Goal: Transaction & Acquisition: Purchase product/service

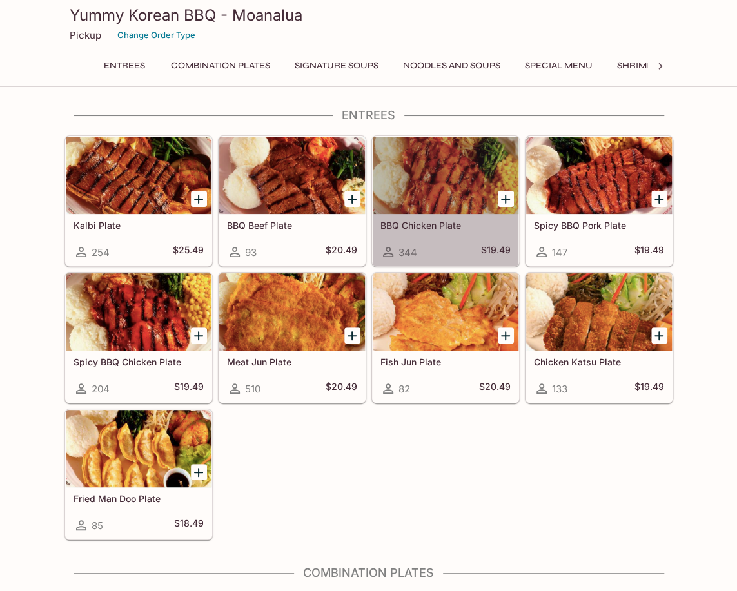
click at [442, 175] on div at bounding box center [446, 175] width 146 height 77
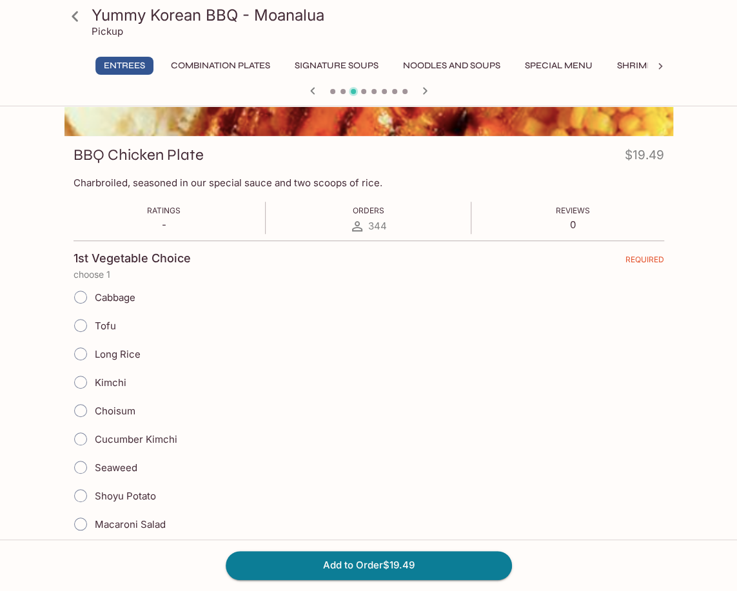
scroll to position [193, 0]
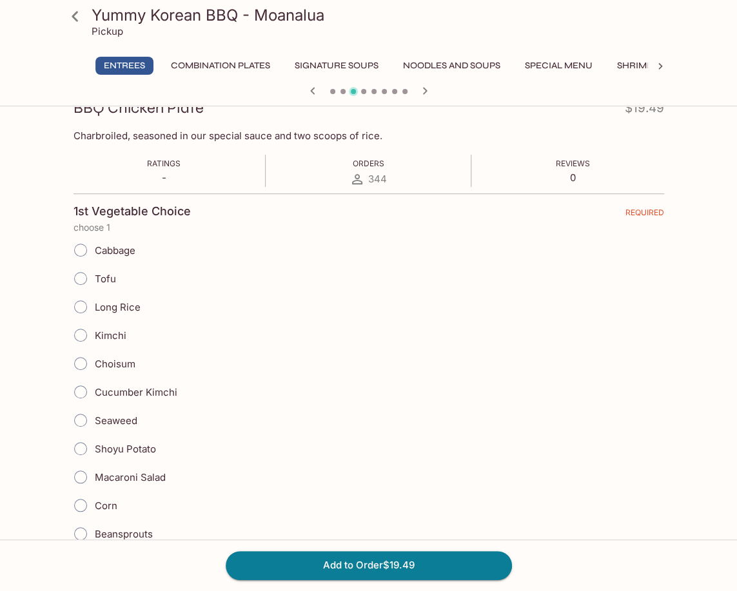
click at [114, 341] on label "Kimchi" at bounding box center [96, 335] width 60 height 28
click at [94, 341] on input "Kimchi" at bounding box center [80, 335] width 27 height 27
radio input "true"
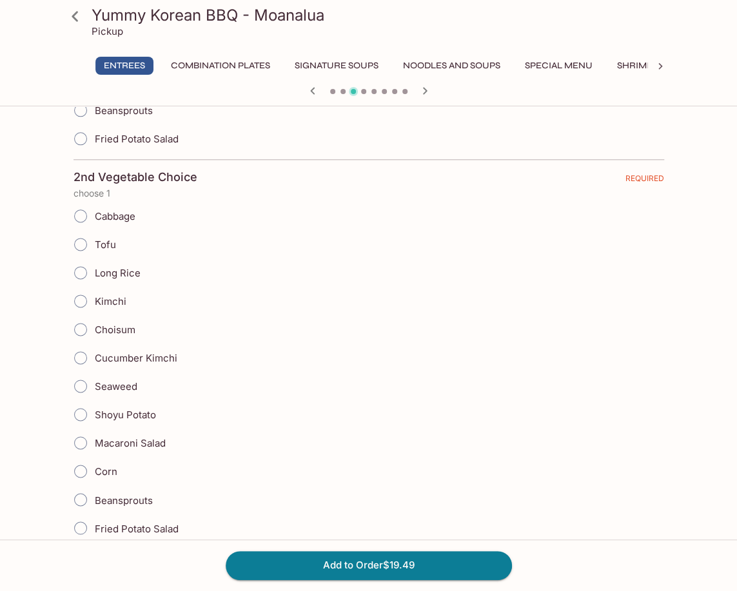
scroll to position [645, 0]
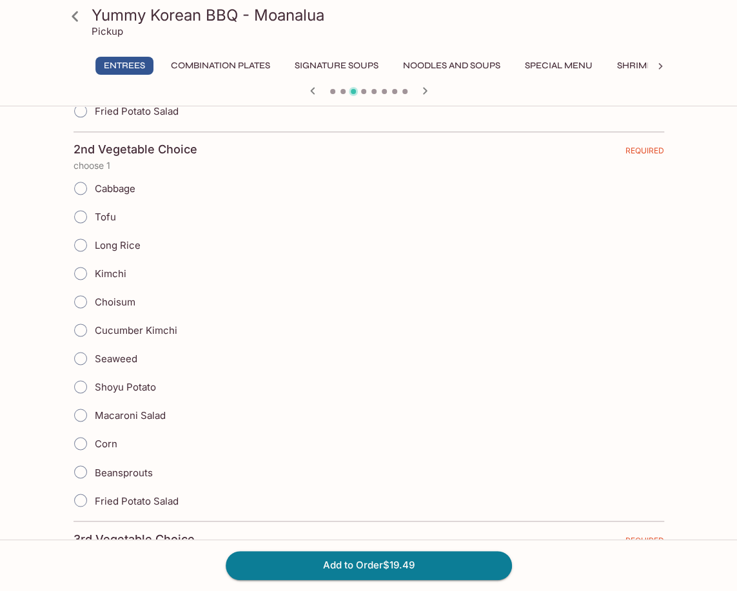
click at [148, 381] on span "Shoyu Potato" at bounding box center [125, 387] width 61 height 12
click at [94, 377] on input "Shoyu Potato" at bounding box center [80, 386] width 27 height 27
radio input "true"
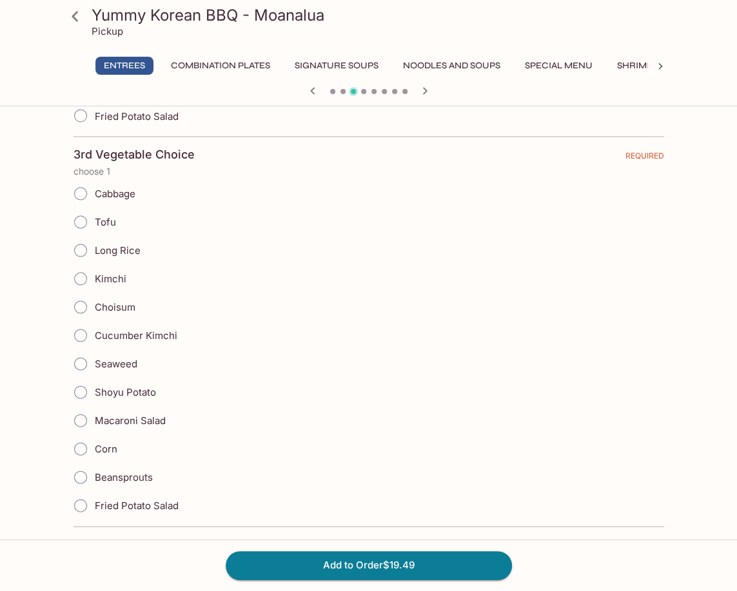
scroll to position [1032, 0]
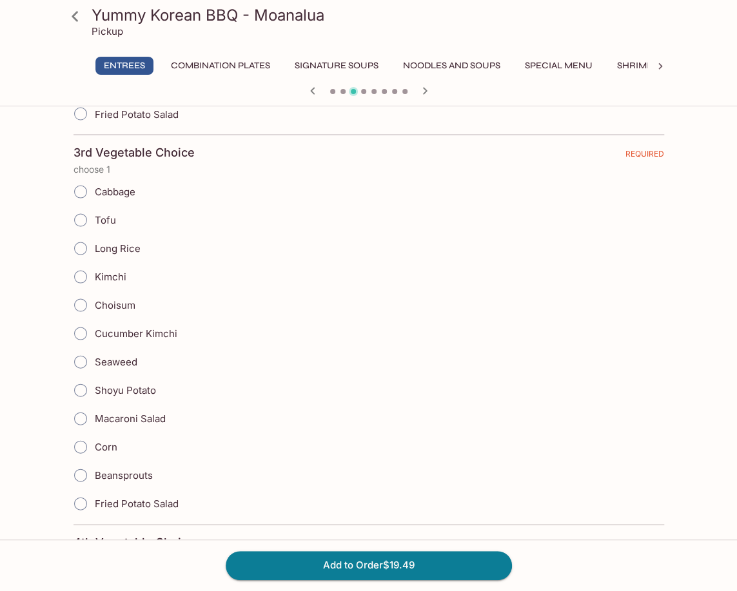
click at [121, 185] on span "Cabbage" at bounding box center [115, 191] width 41 height 12
click at [94, 184] on input "Cabbage" at bounding box center [80, 191] width 27 height 27
radio input "true"
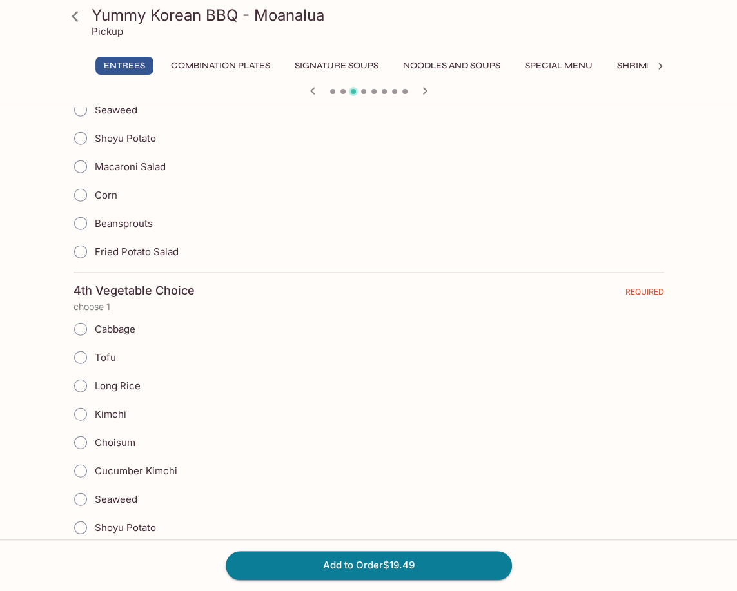
scroll to position [1483, 0]
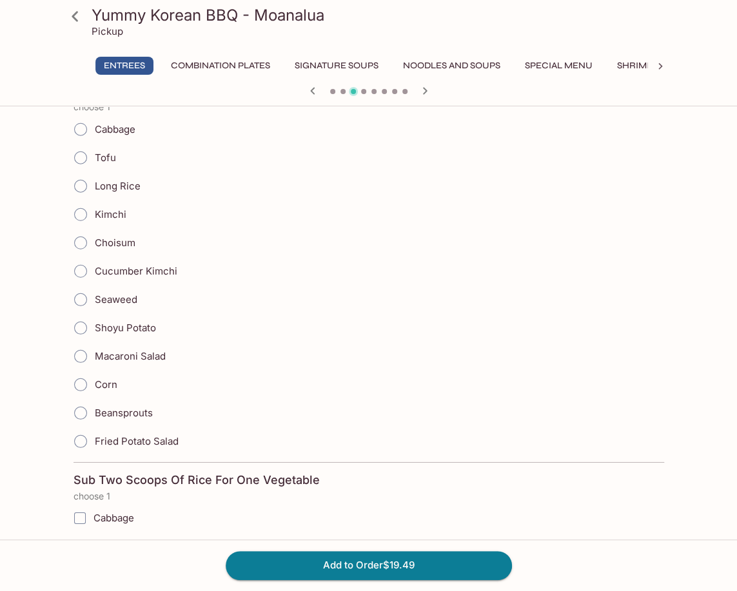
click at [139, 403] on label "Beansprouts" at bounding box center [109, 413] width 86 height 28
click at [94, 403] on input "Beansprouts" at bounding box center [80, 413] width 27 height 27
radio input "true"
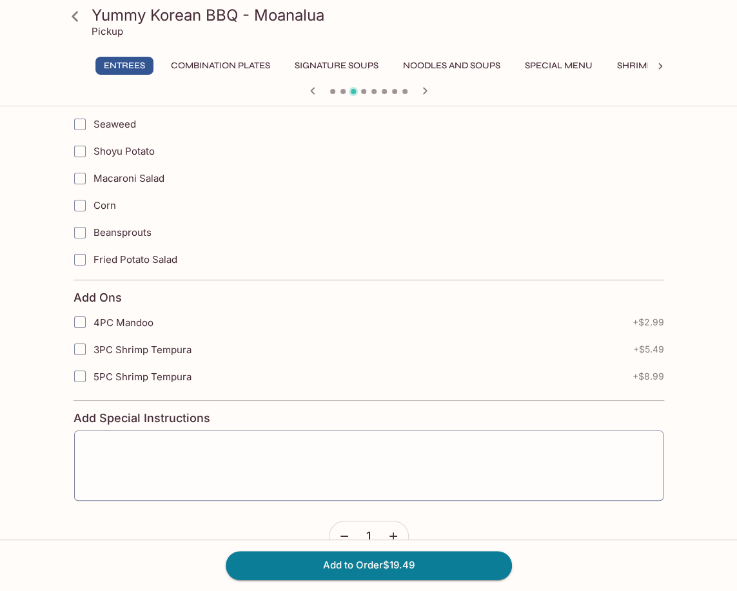
scroll to position [2041, 0]
click at [364, 555] on button "Add to Order $19.49" at bounding box center [369, 565] width 286 height 28
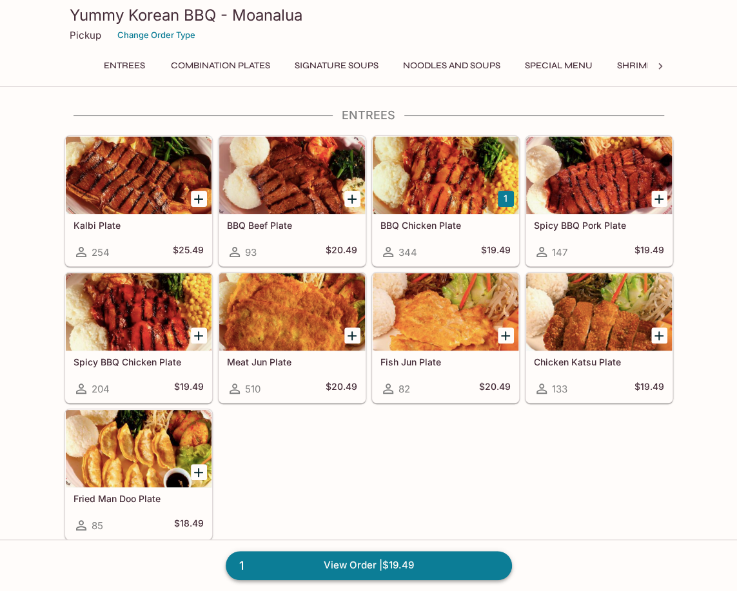
click at [360, 569] on link "1 View Order | $19.49" at bounding box center [369, 565] width 286 height 28
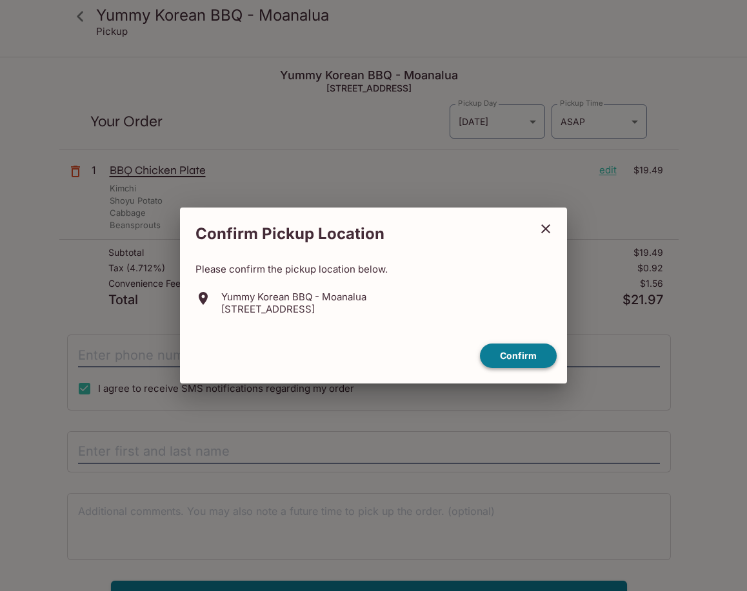
click at [517, 359] on button "Confirm" at bounding box center [518, 356] width 77 height 25
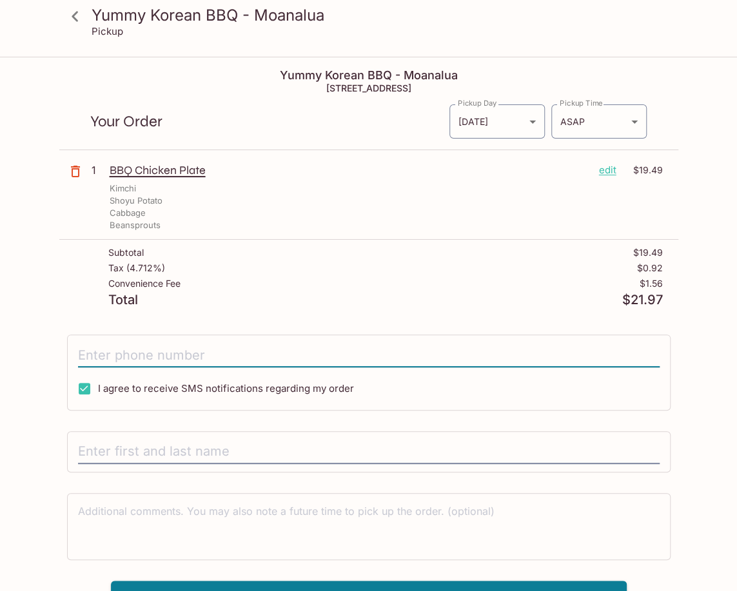
click at [258, 355] on input "tel" at bounding box center [369, 355] width 582 height 25
type input "[PHONE_NUMBER]"
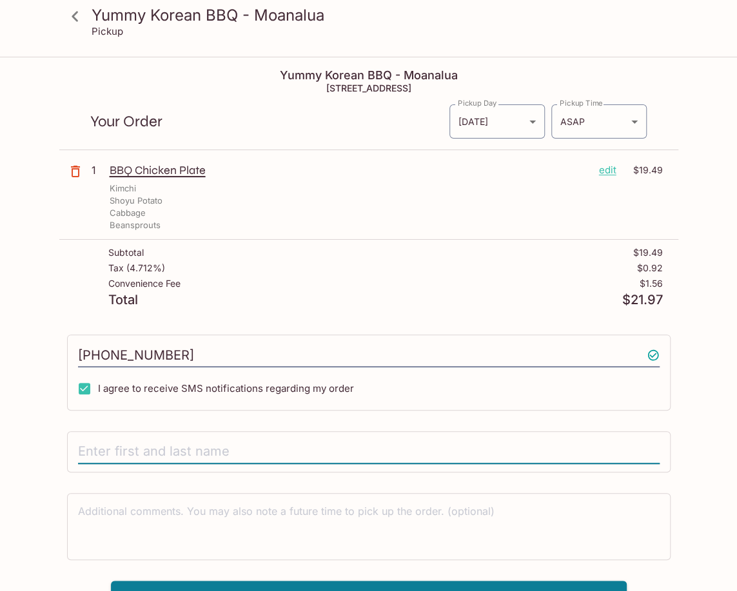
click at [239, 445] on input "text" at bounding box center [369, 452] width 582 height 25
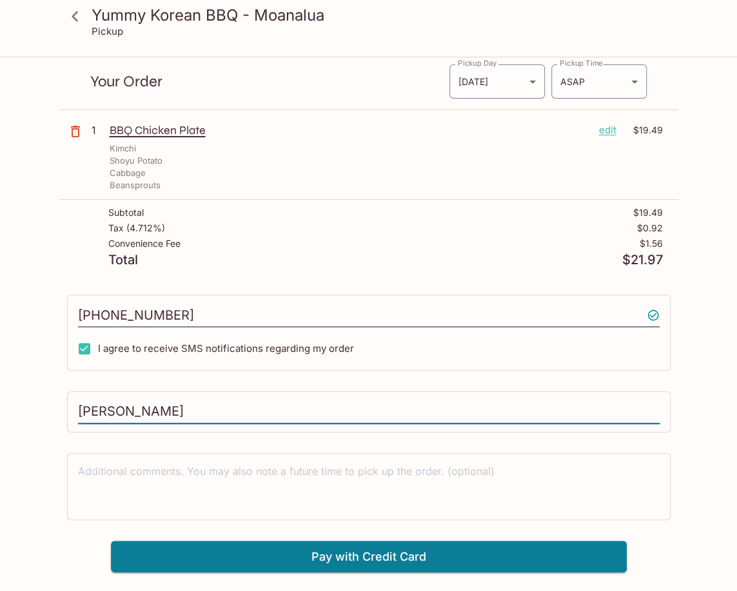
scroll to position [58, 0]
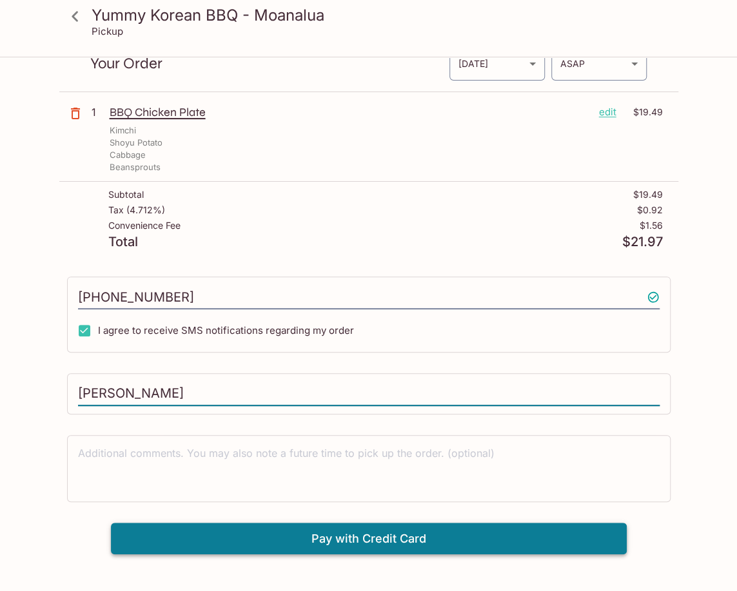
type input "[PERSON_NAME]"
click at [355, 526] on button "Pay with Credit Card" at bounding box center [369, 539] width 516 height 32
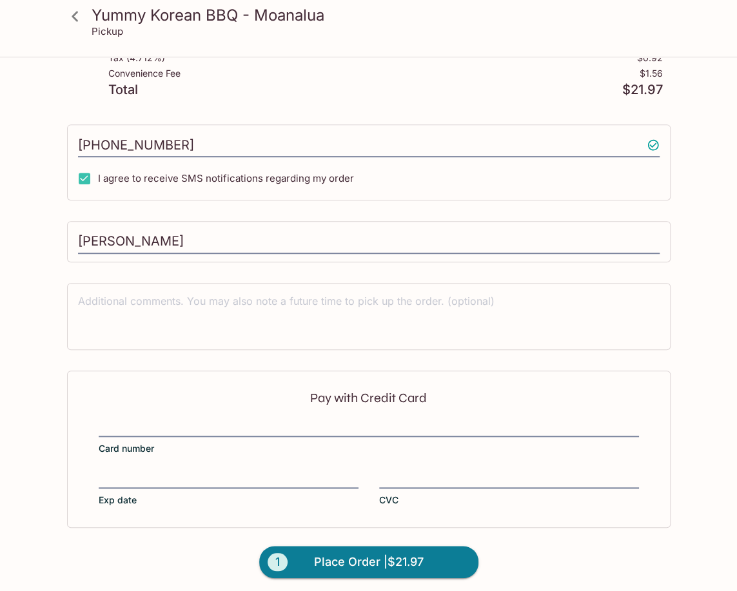
scroll to position [212, 0]
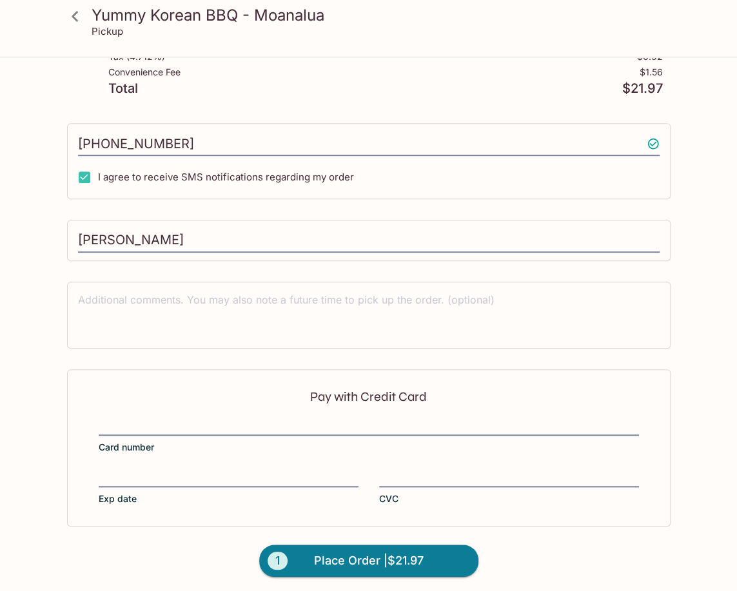
click at [197, 415] on div "Pay with Credit Card Card number Exp date CVC" at bounding box center [369, 448] width 604 height 157
click at [471, 355] on div "Yummy Korean BBQ - Moanalua [STREET_ADDRESS] Your Order Pickup Day [DATE] [DATE…" at bounding box center [368, 221] width 619 height 749
click at [477, 461] on div "Pay with Credit Card Card number Exp date CVC" at bounding box center [369, 448] width 604 height 157
click at [703, 295] on div "Yummy Korean BBQ - Moanalua Pickup Yummy Korean BBQ - Moanalua [STREET_ADDRESS]…" at bounding box center [368, 221] width 737 height 749
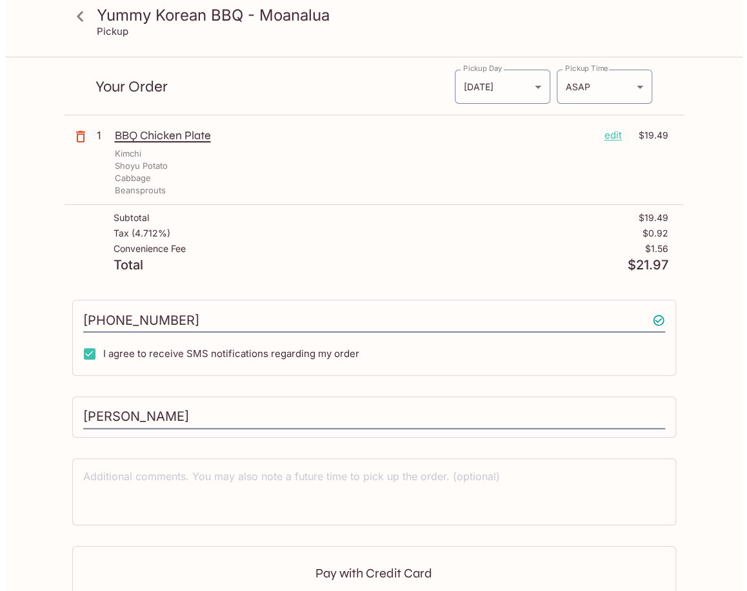
scroll to position [0, 0]
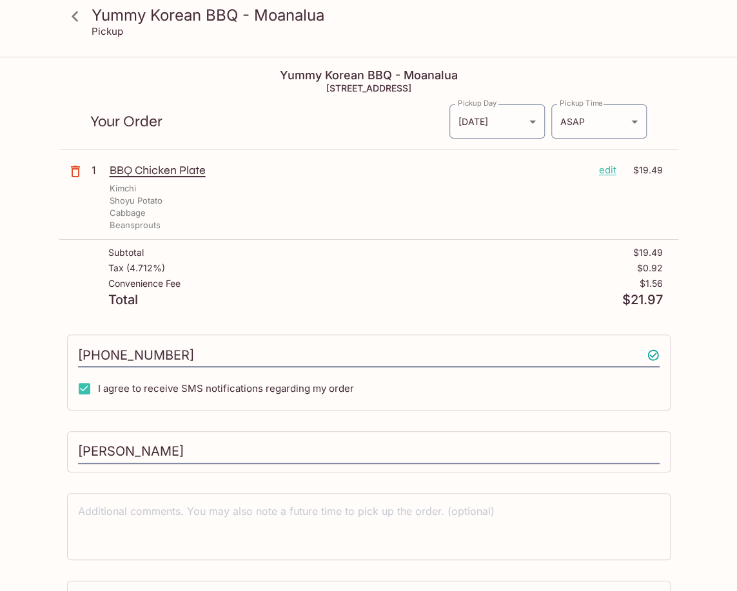
click at [606, 168] on p "edit" at bounding box center [607, 170] width 17 height 14
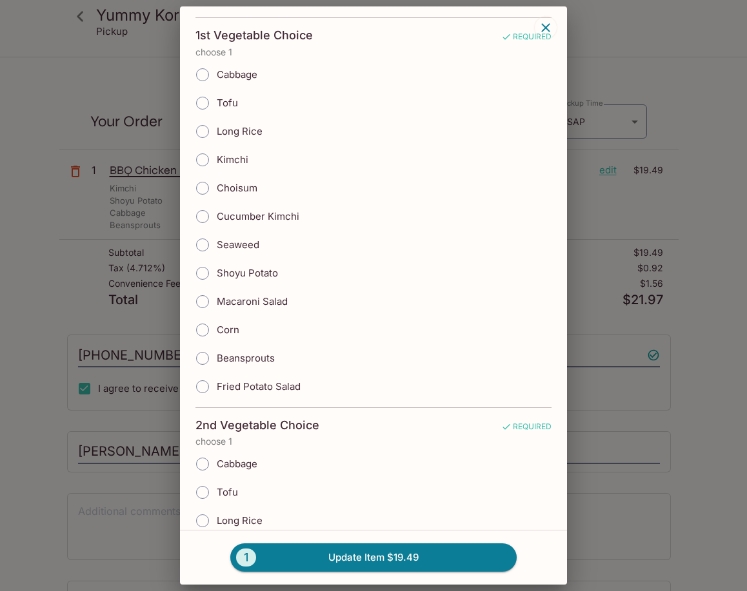
scroll to position [64, 0]
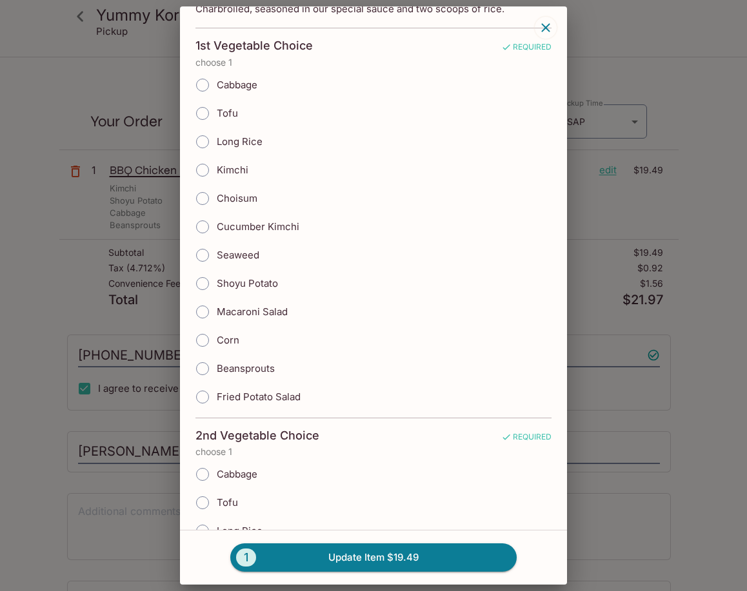
click at [227, 166] on span "Kimchi" at bounding box center [233, 170] width 32 height 12
click at [216, 166] on input "Kimchi" at bounding box center [202, 170] width 27 height 27
radio input "true"
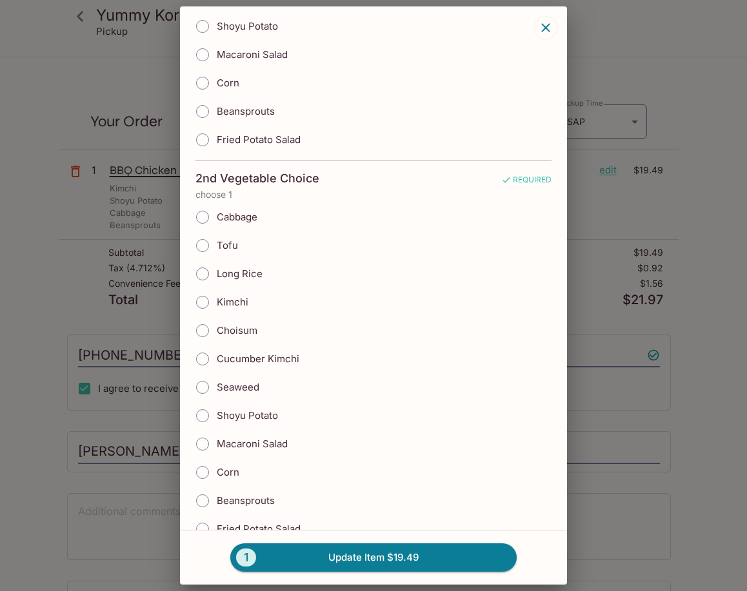
scroll to position [322, 0]
click at [228, 324] on span "Choisum" at bounding box center [237, 330] width 41 height 12
click at [216, 322] on input "Choisum" at bounding box center [202, 330] width 27 height 27
radio input "true"
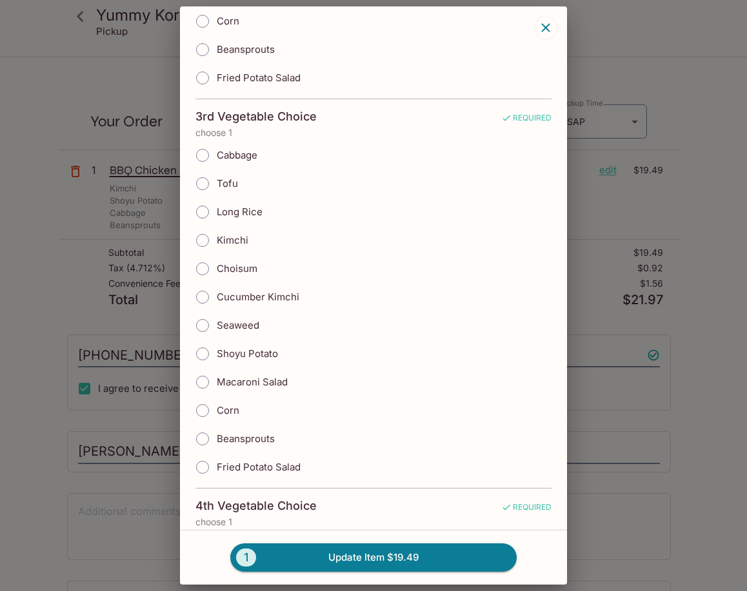
scroll to position [774, 0]
click at [255, 347] on span "Shoyu Potato" at bounding box center [247, 353] width 61 height 12
click at [216, 340] on input "Shoyu Potato" at bounding box center [202, 353] width 27 height 27
radio input "true"
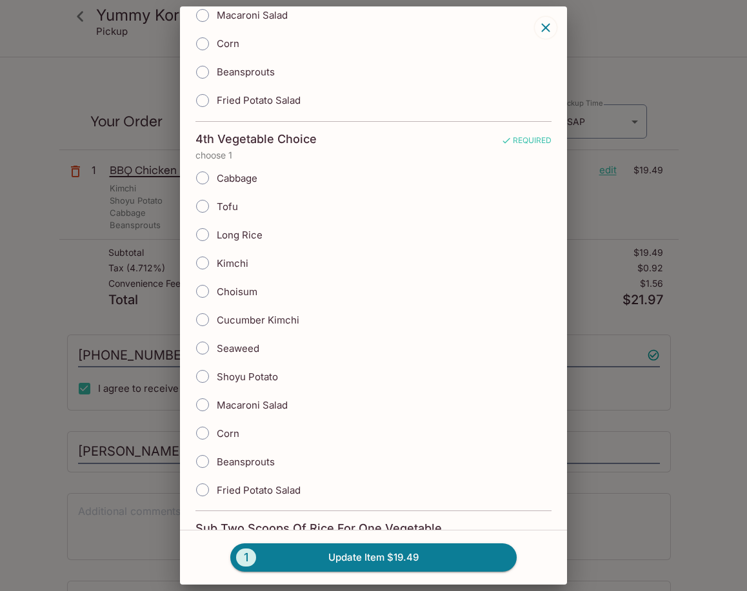
scroll to position [1161, 0]
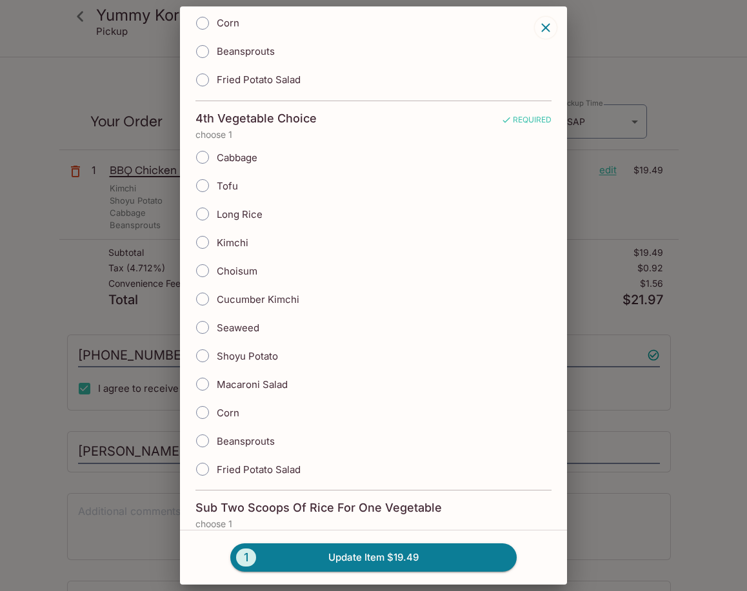
click at [250, 435] on span "Beansprouts" at bounding box center [246, 441] width 58 height 12
click at [216, 428] on input "Beansprouts" at bounding box center [202, 441] width 27 height 27
radio input "true"
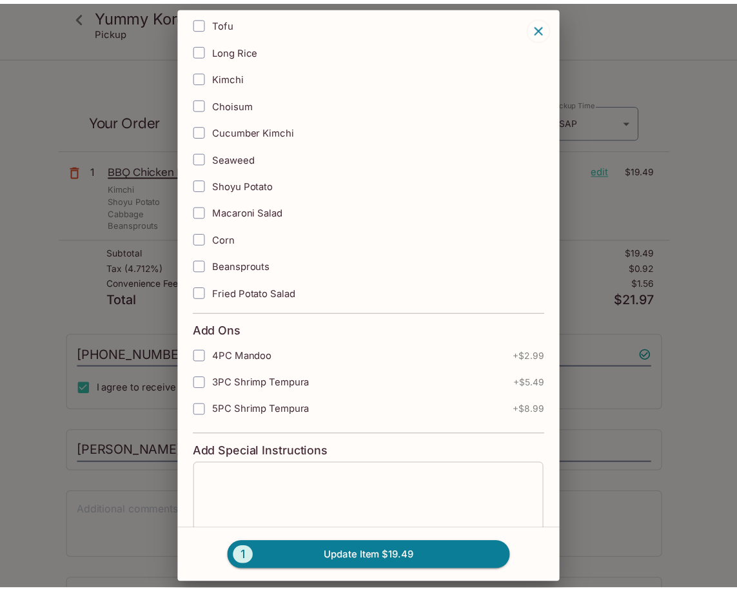
scroll to position [1808, 0]
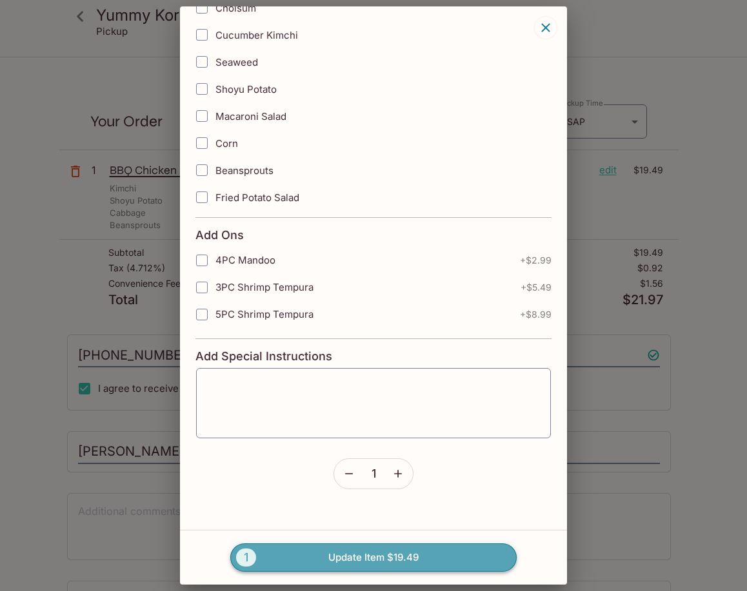
click at [356, 551] on button "1 Update Item $19.49" at bounding box center [373, 558] width 286 height 28
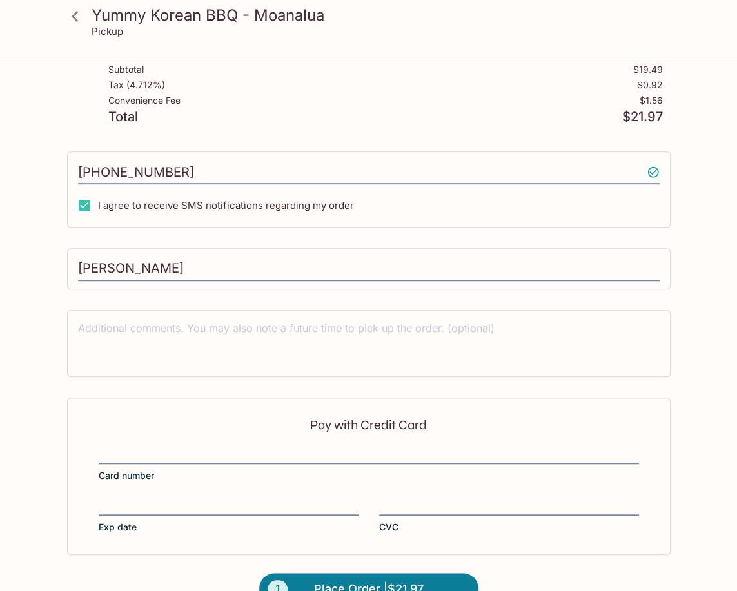
scroll to position [212, 0]
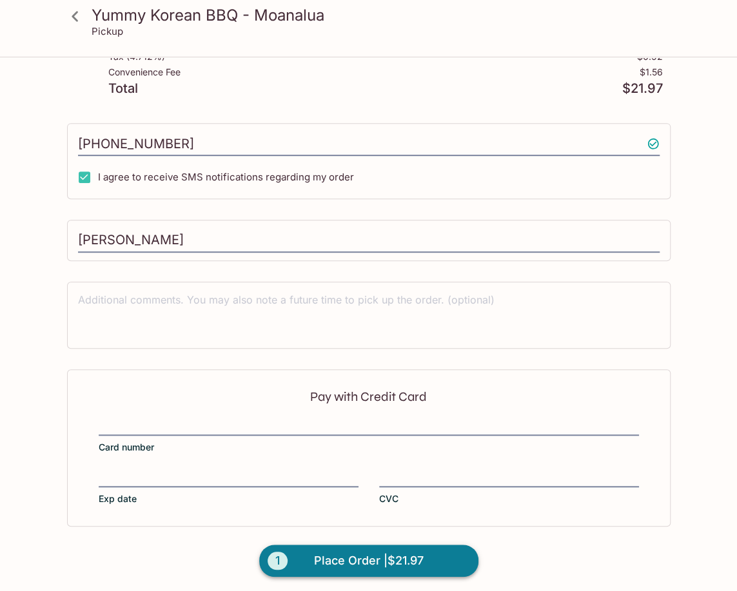
click at [397, 553] on span "Place Order | $21.97" at bounding box center [369, 561] width 110 height 21
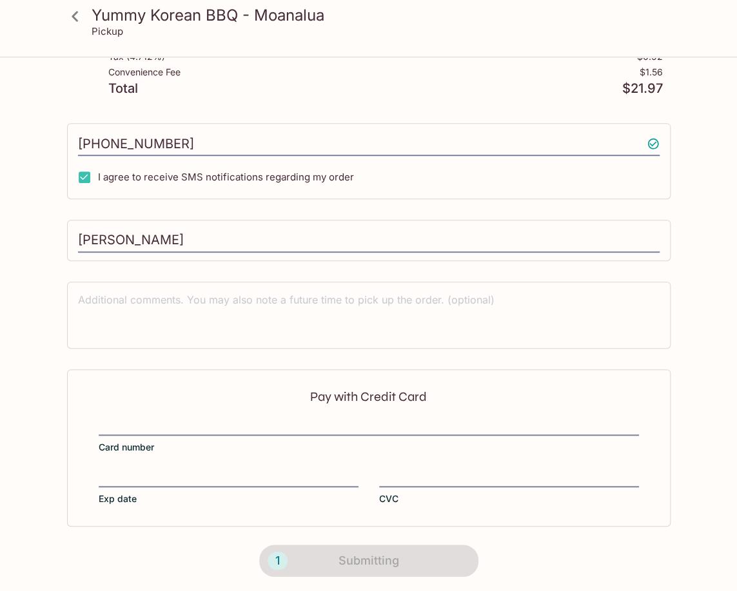
scroll to position [117, 0]
